Goal: Task Accomplishment & Management: Manage account settings

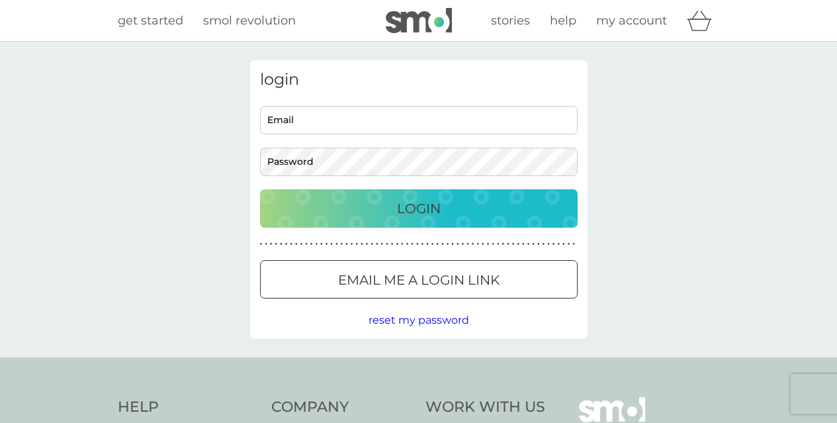
click at [350, 128] on input "Email" at bounding box center [419, 120] width 318 height 28
type input "sturrockfiona@hotmail.com"
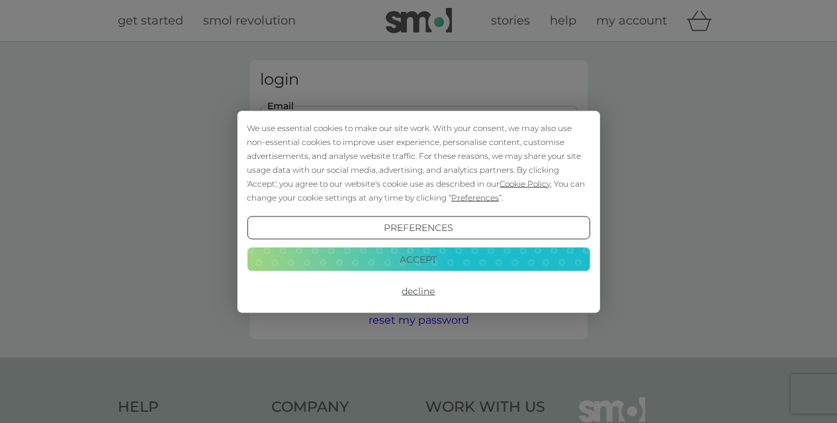
click at [410, 294] on button "Decline" at bounding box center [418, 291] width 343 height 24
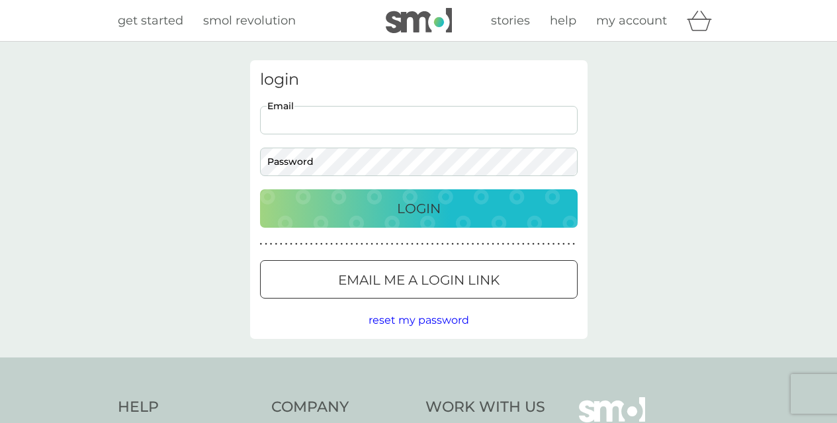
click at [308, 118] on input "Email" at bounding box center [419, 120] width 318 height 28
type input "[EMAIL_ADDRESS][DOMAIN_NAME]"
click at [364, 218] on div "Login" at bounding box center [418, 208] width 291 height 21
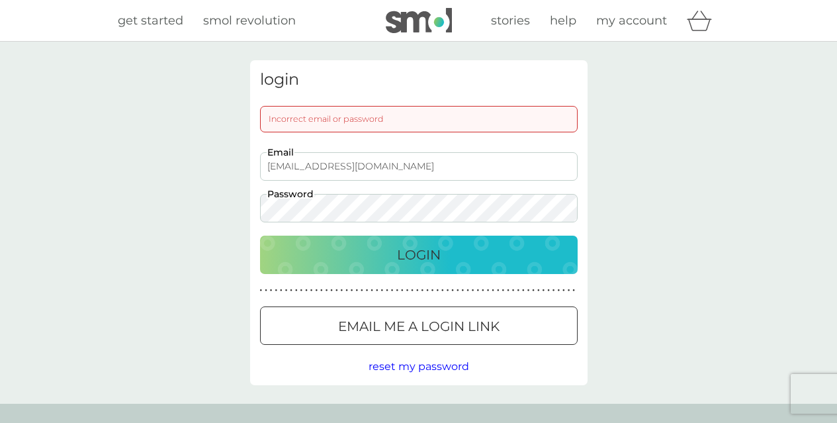
click at [260, 236] on button "Login" at bounding box center [419, 255] width 318 height 38
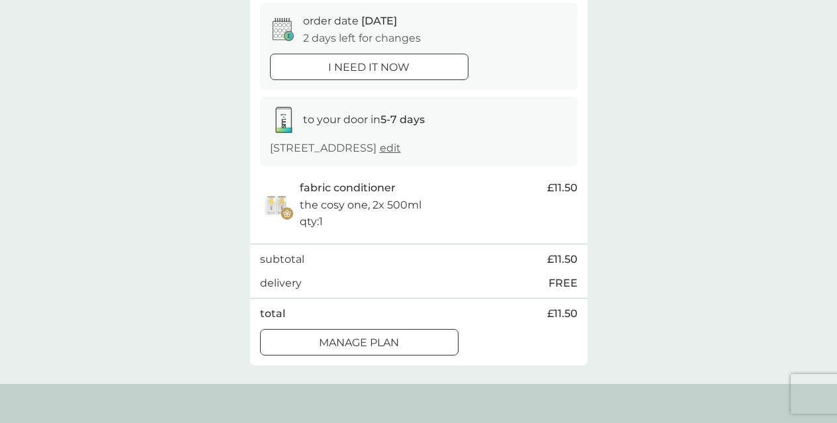
scroll to position [132, 0]
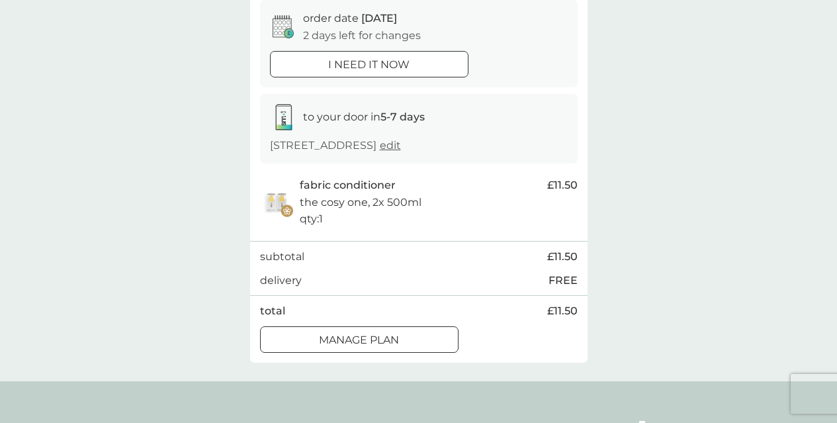
click at [355, 332] on p "Manage plan" at bounding box center [359, 339] width 80 height 17
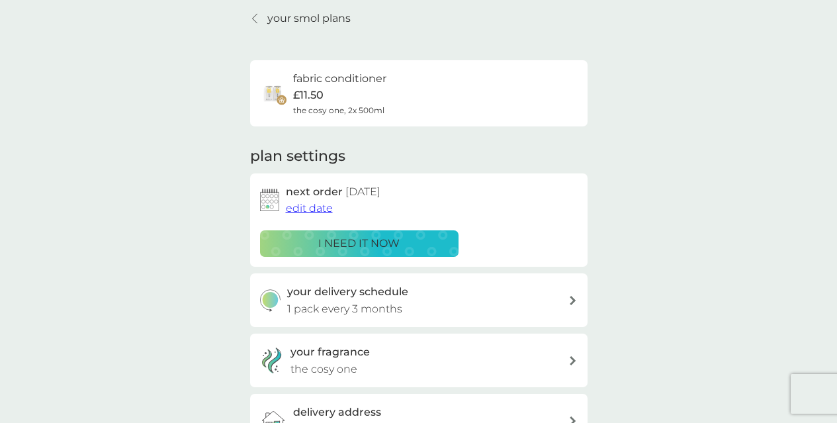
scroll to position [53, 0]
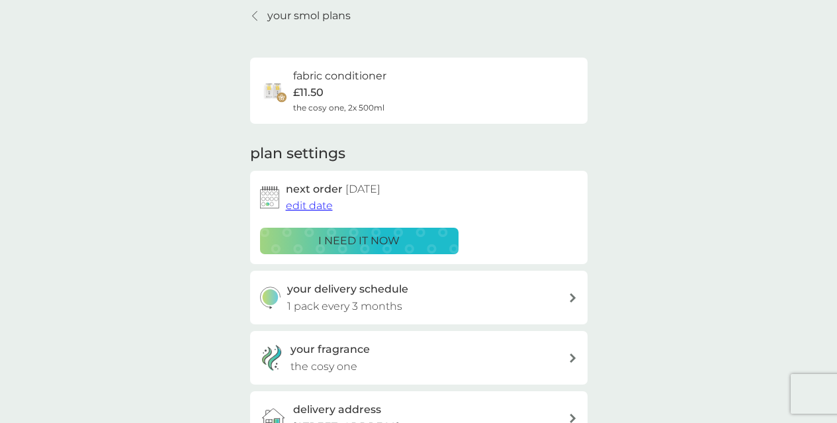
click at [572, 356] on icon at bounding box center [573, 357] width 6 height 9
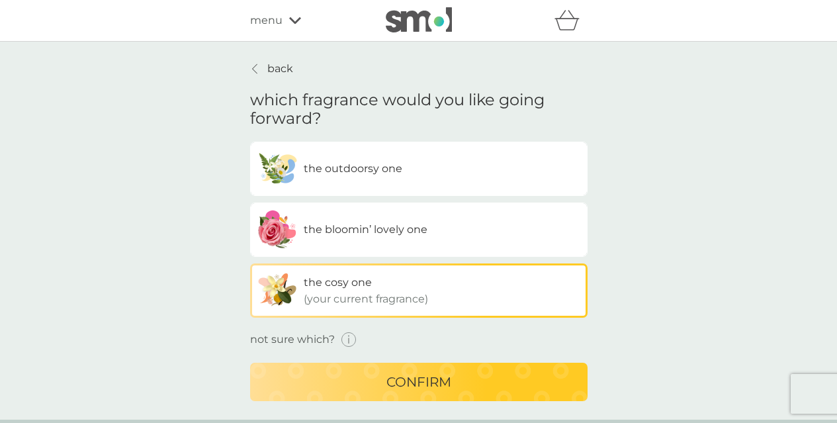
click at [372, 174] on span "the outdoorsy one" at bounding box center [353, 168] width 99 height 13
click at [250, 142] on input "the outdoorsy one" at bounding box center [250, 142] width 0 height 0
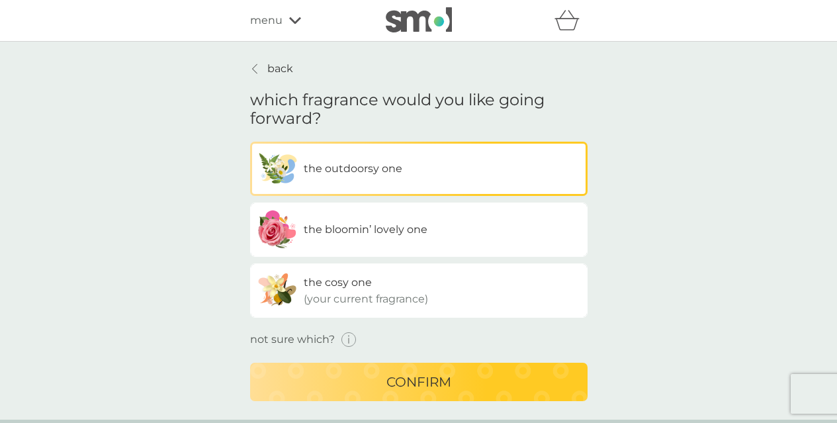
click at [383, 371] on div "confirm" at bounding box center [418, 381] width 311 height 21
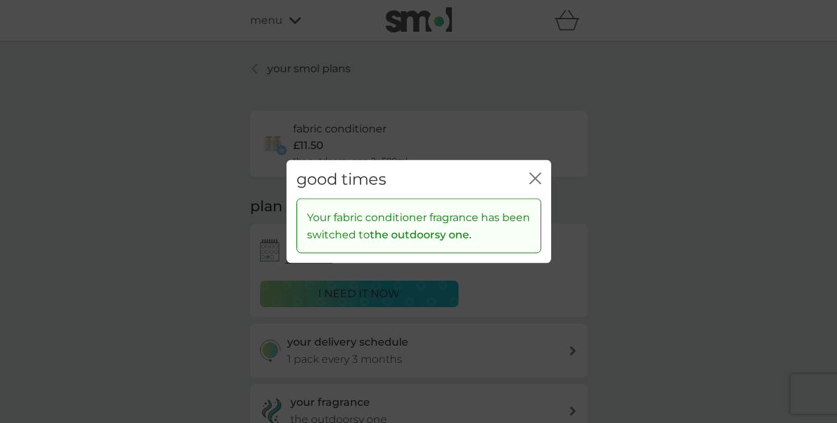
click at [537, 175] on icon "close" at bounding box center [535, 178] width 12 height 12
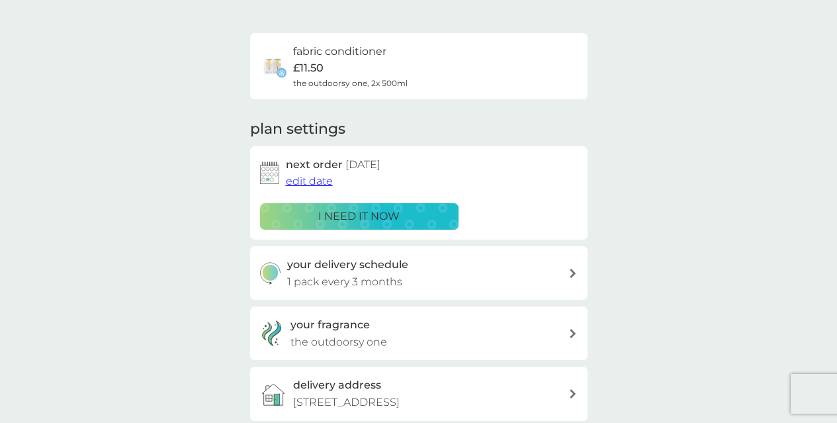
scroll to position [79, 0]
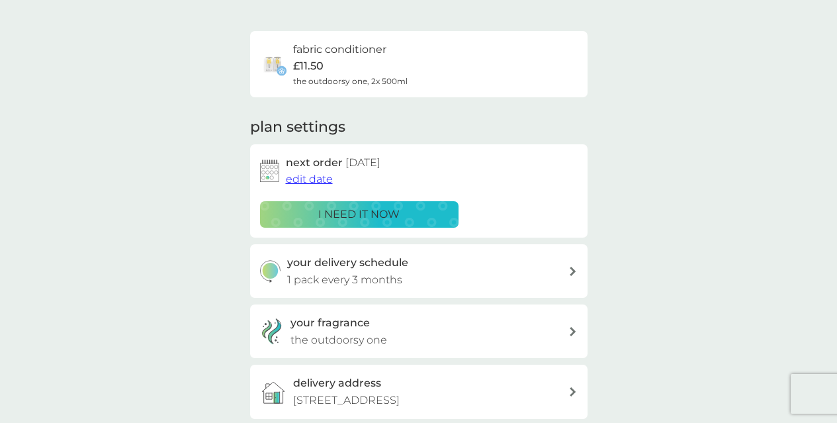
click at [302, 175] on span "edit date" at bounding box center [309, 179] width 47 height 13
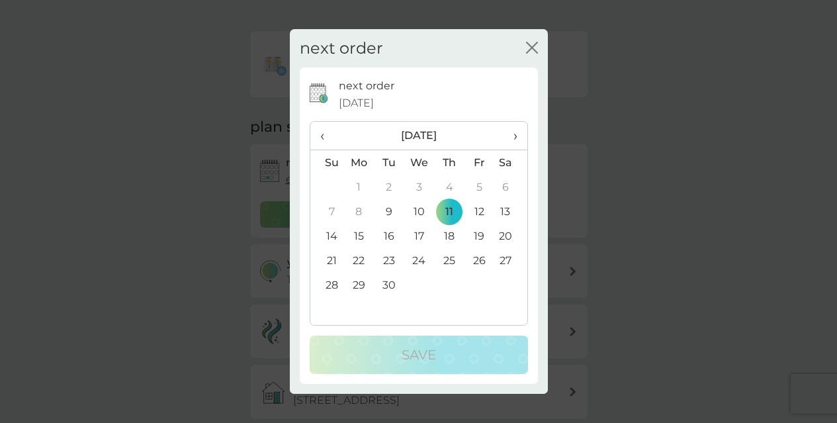
click at [512, 142] on span "›" at bounding box center [509, 136] width 13 height 28
click at [354, 212] on td "6" at bounding box center [359, 211] width 30 height 24
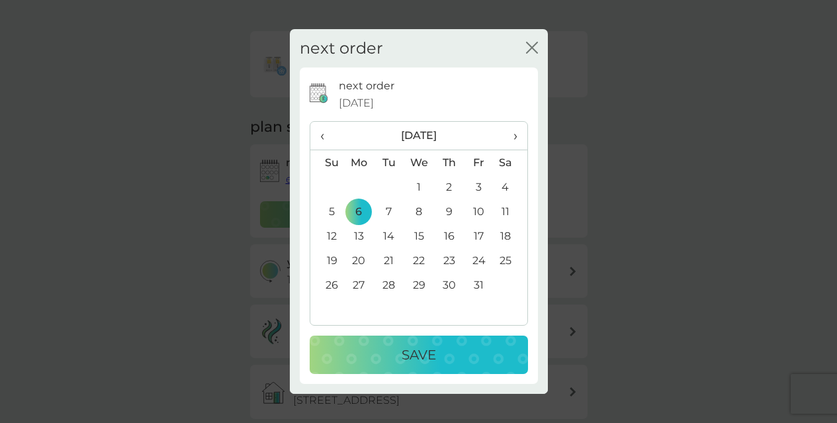
click at [393, 350] on div "Save" at bounding box center [419, 354] width 192 height 21
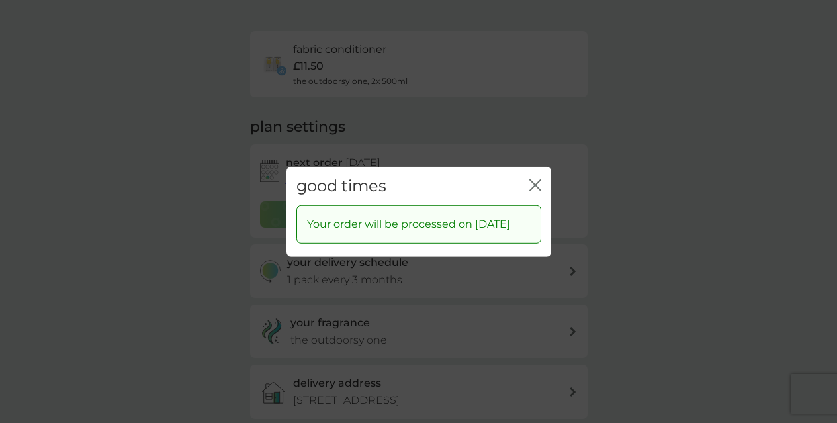
click at [533, 179] on icon "close" at bounding box center [532, 184] width 5 height 11
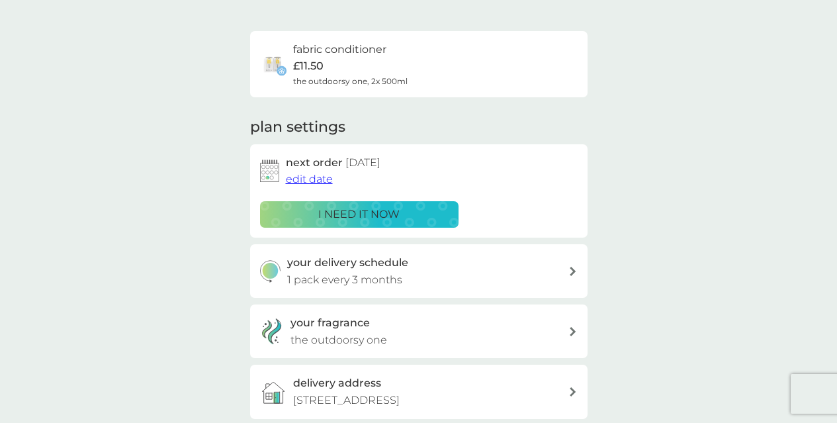
click at [766, 224] on div "your smol plans fabric conditioner £11.50 the outdoorsy one, 2x 500ml plan sett…" at bounding box center [418, 267] width 837 height 611
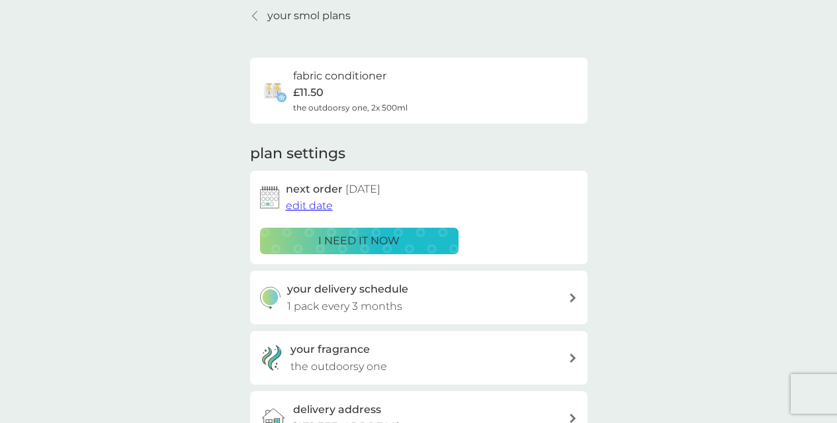
scroll to position [0, 0]
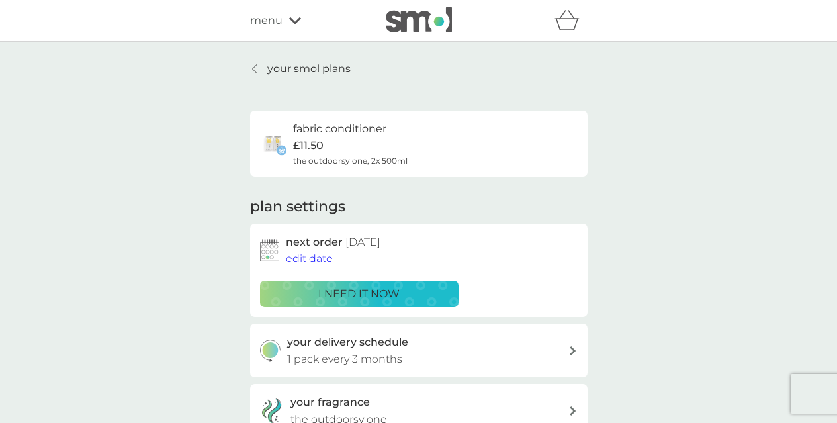
click at [277, 22] on span "menu" at bounding box center [266, 20] width 32 height 17
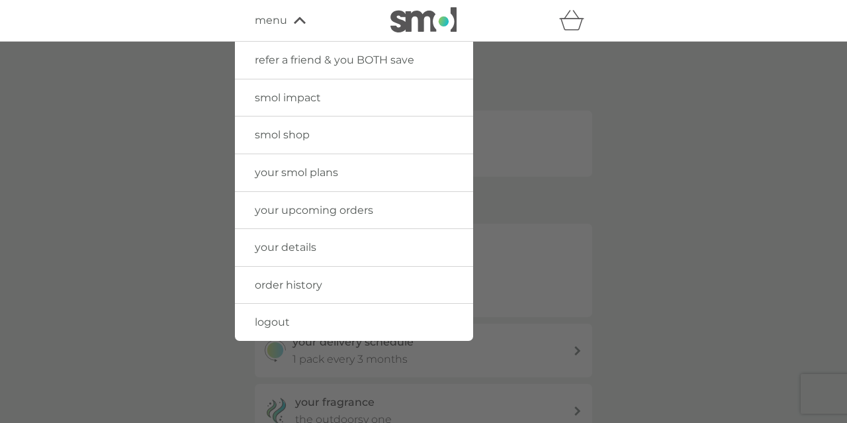
click at [275, 174] on span "your smol plans" at bounding box center [296, 172] width 83 height 13
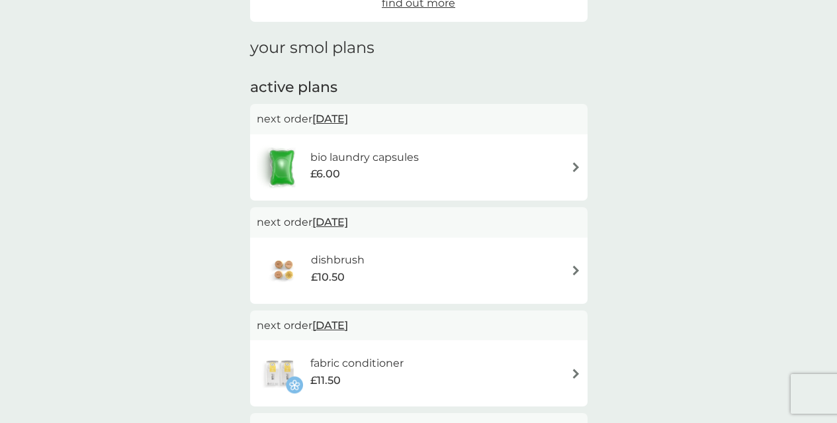
scroll to position [185, 0]
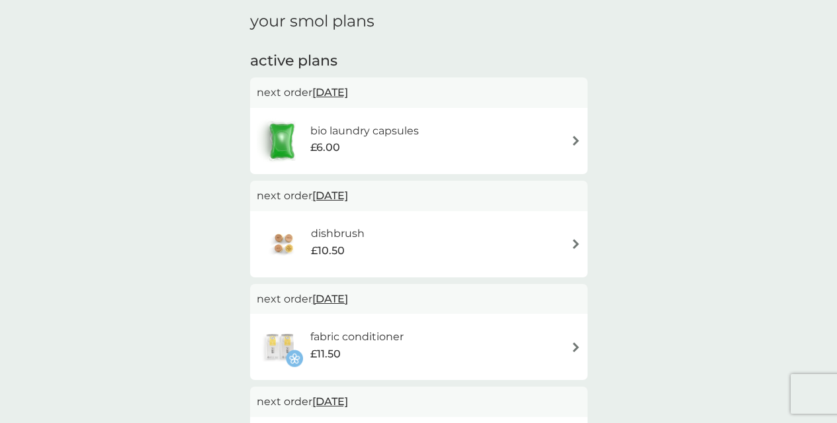
click at [345, 91] on span "20 Sep 2025" at bounding box center [330, 92] width 36 height 26
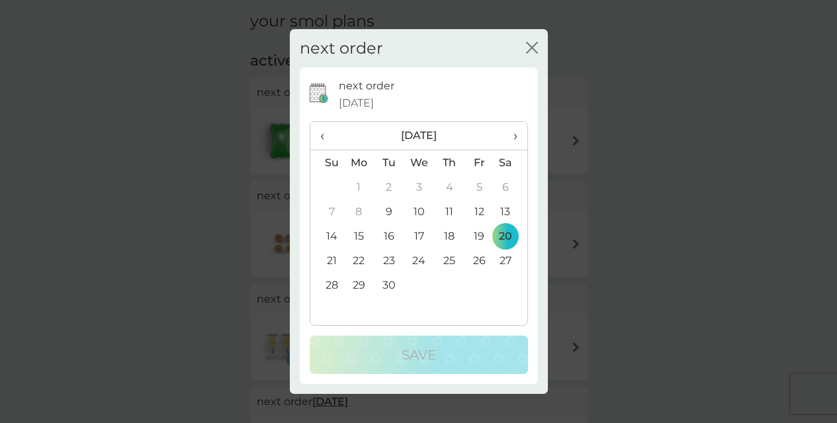
click at [512, 138] on span "›" at bounding box center [509, 136] width 13 height 28
click at [453, 186] on td "2" at bounding box center [449, 187] width 30 height 24
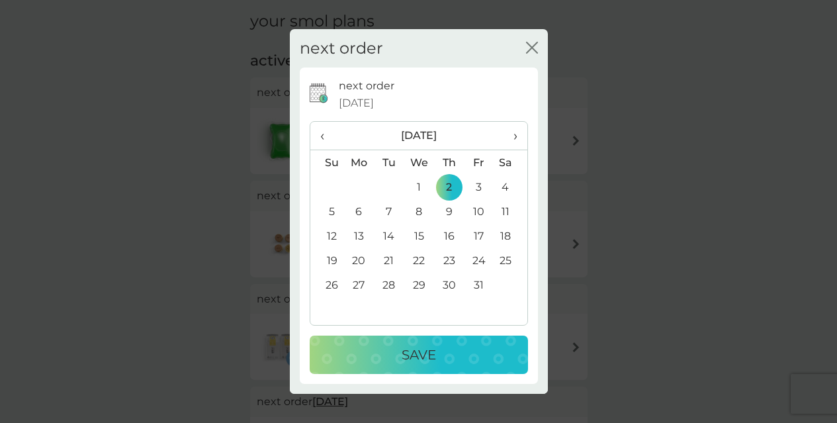
click at [429, 347] on p "Save" at bounding box center [419, 354] width 34 height 21
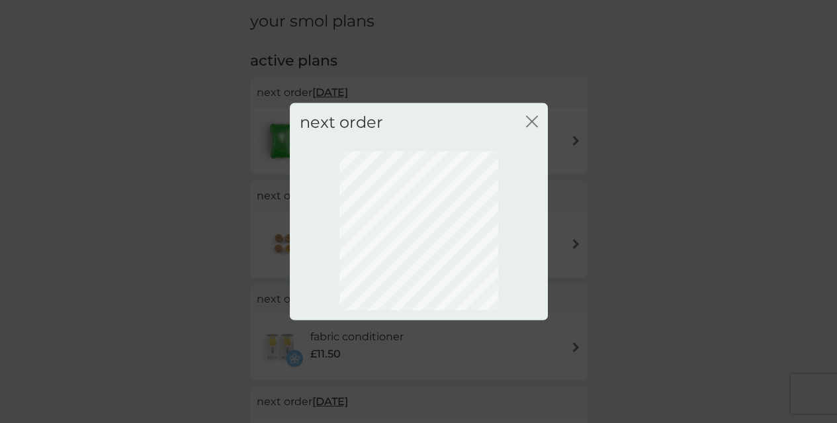
click at [194, 310] on div "next order close" at bounding box center [418, 211] width 837 height 423
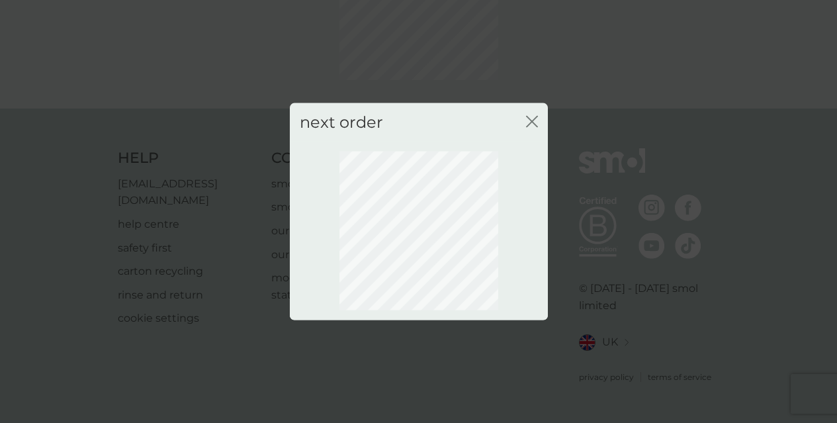
scroll to position [132, 0]
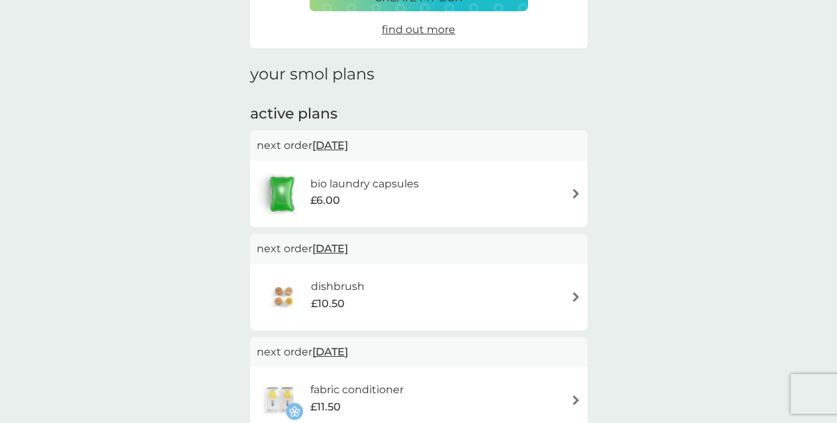
click at [335, 249] on span "2 Oct 2025" at bounding box center [330, 249] width 36 height 26
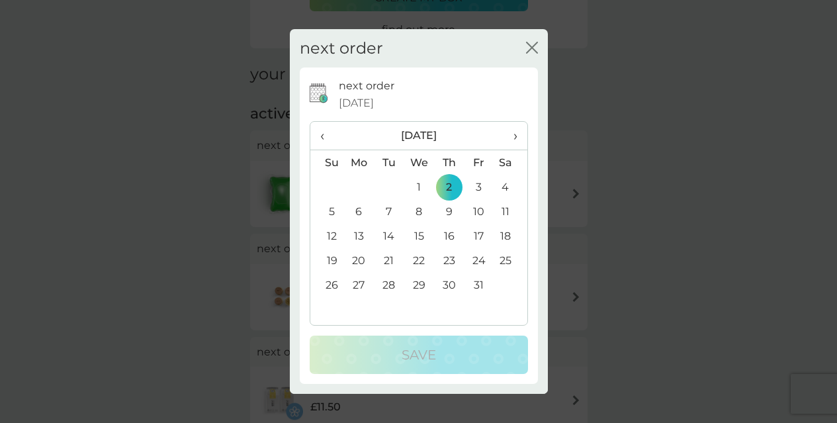
click at [519, 134] on th "›" at bounding box center [510, 136] width 33 height 28
click at [359, 185] on td "1" at bounding box center [359, 187] width 30 height 24
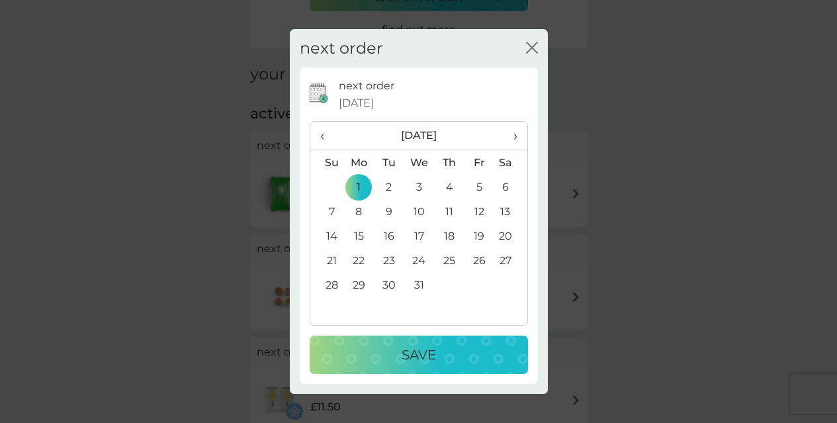
click at [402, 348] on p "Save" at bounding box center [419, 354] width 34 height 21
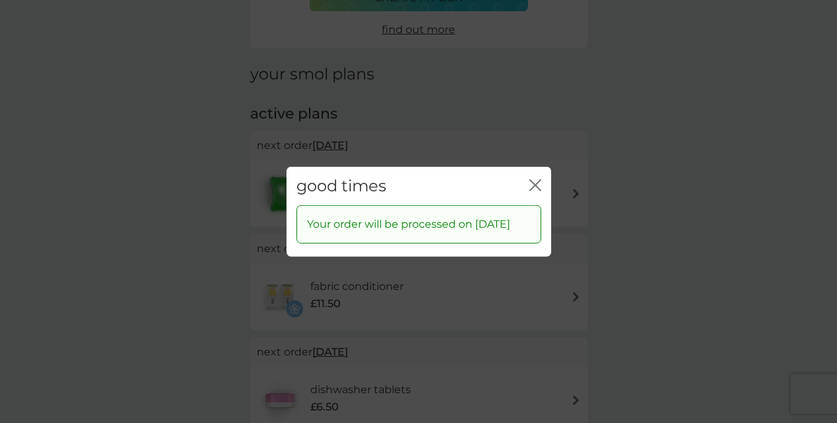
click at [537, 179] on icon "close" at bounding box center [535, 185] width 12 height 12
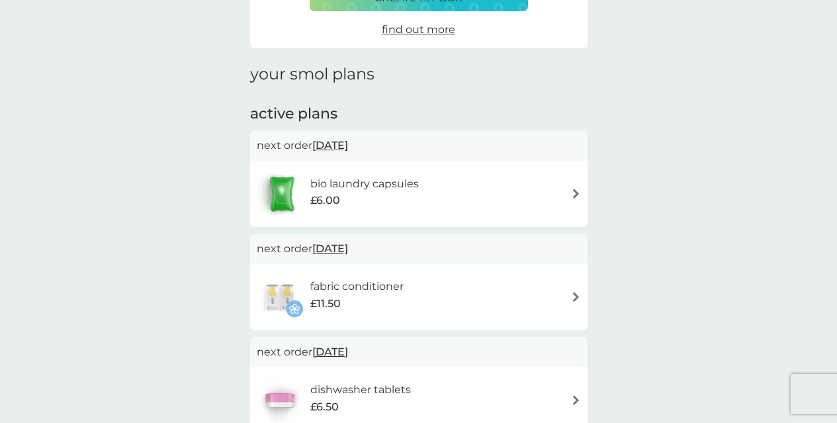
click at [330, 147] on span "2 Oct 2025" at bounding box center [330, 145] width 36 height 26
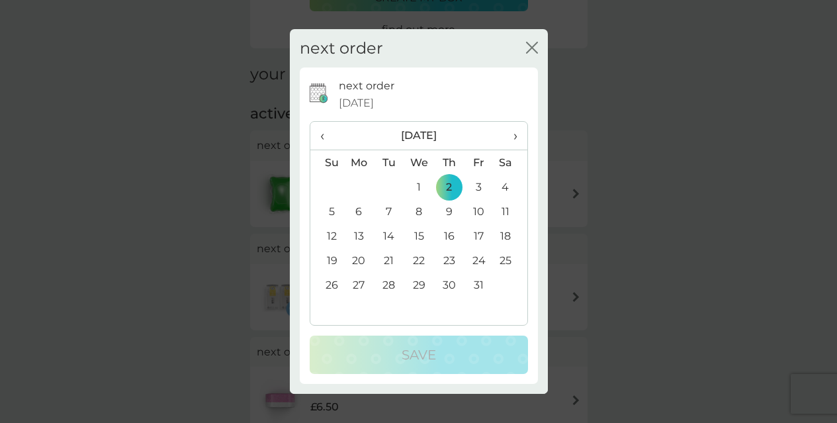
click at [361, 210] on td "6" at bounding box center [359, 211] width 30 height 24
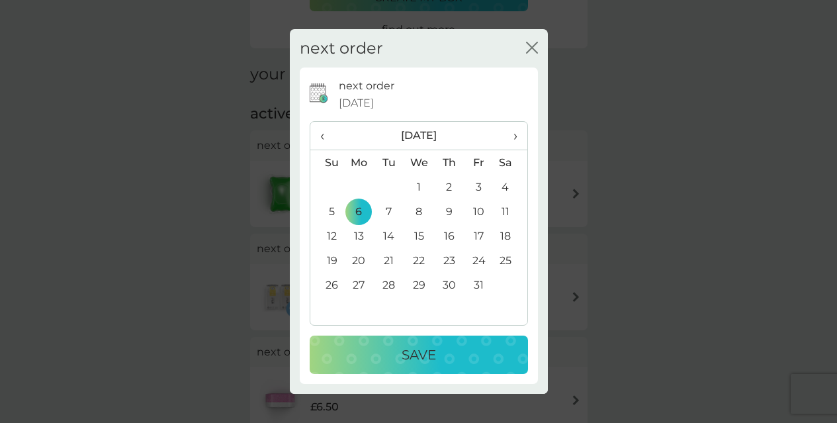
click at [384, 361] on div "Save" at bounding box center [419, 354] width 192 height 21
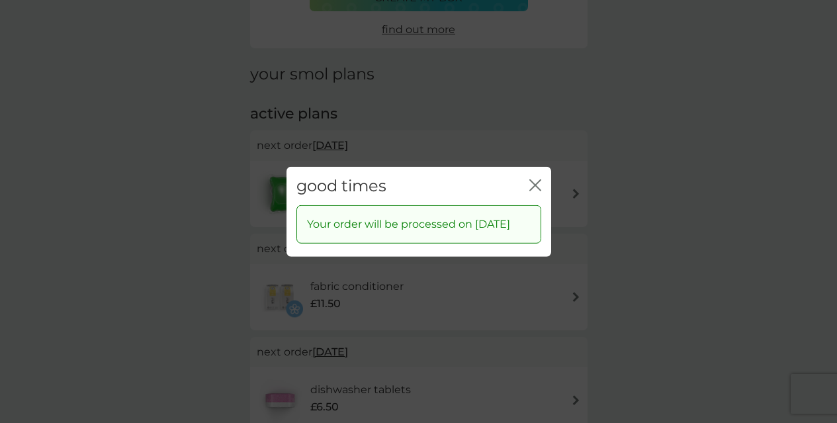
click at [540, 179] on icon "close" at bounding box center [537, 184] width 5 height 11
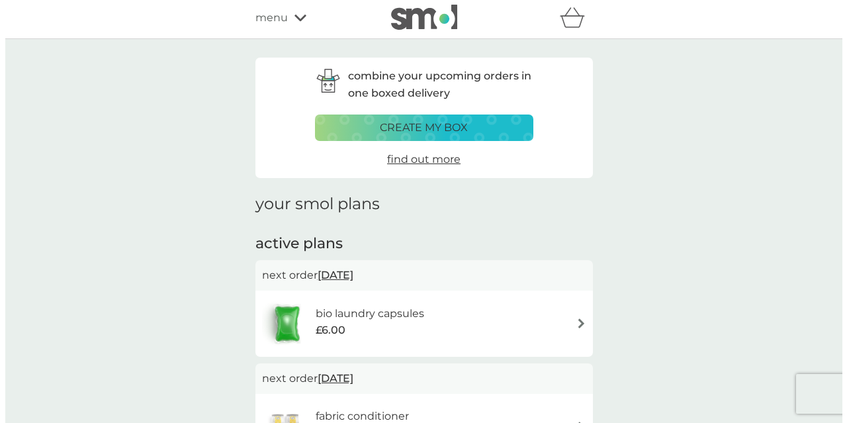
scroll to position [0, 0]
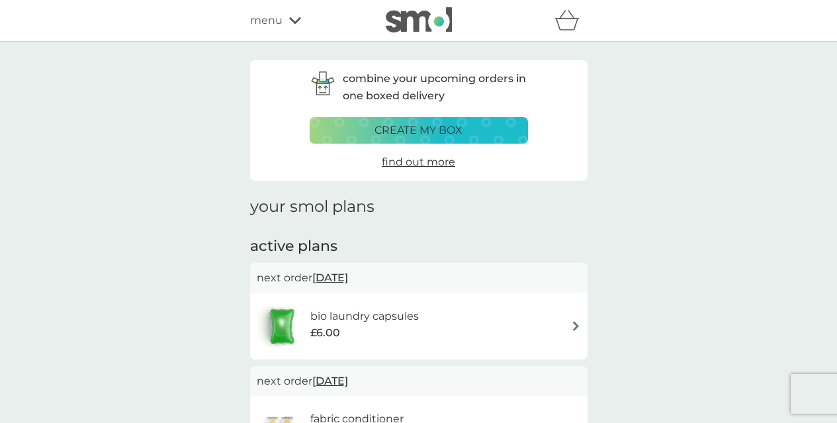
click at [420, 30] on img at bounding box center [419, 19] width 66 height 25
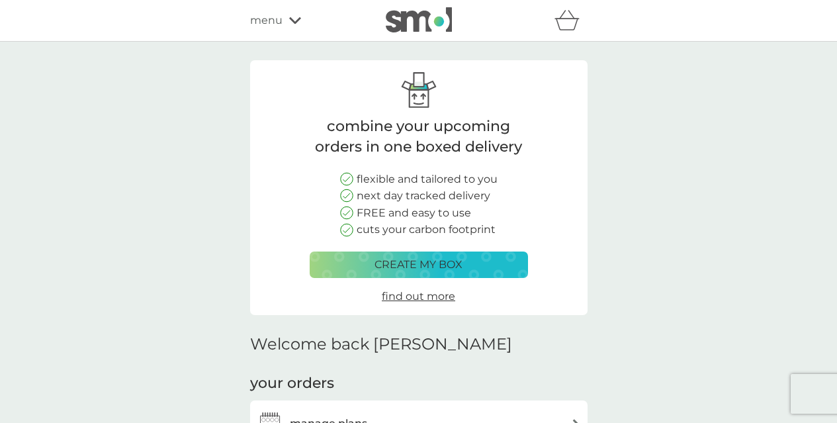
click at [265, 23] on span "menu" at bounding box center [266, 20] width 32 height 17
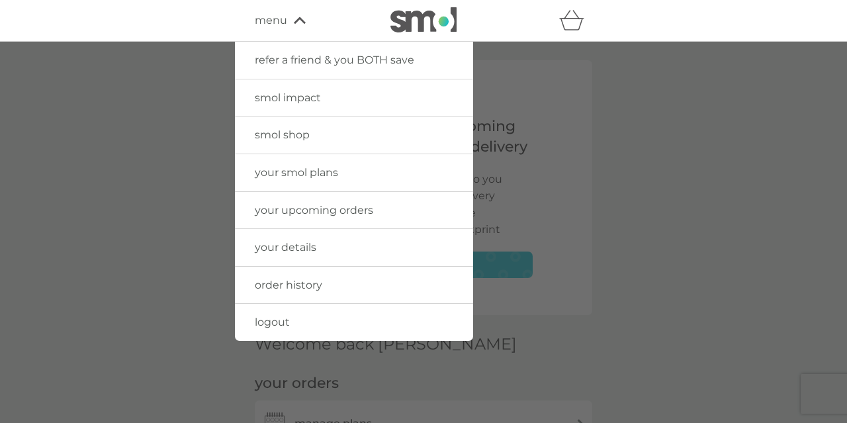
click at [275, 316] on span "logout" at bounding box center [272, 322] width 35 height 13
